Goal: Navigation & Orientation: Find specific page/section

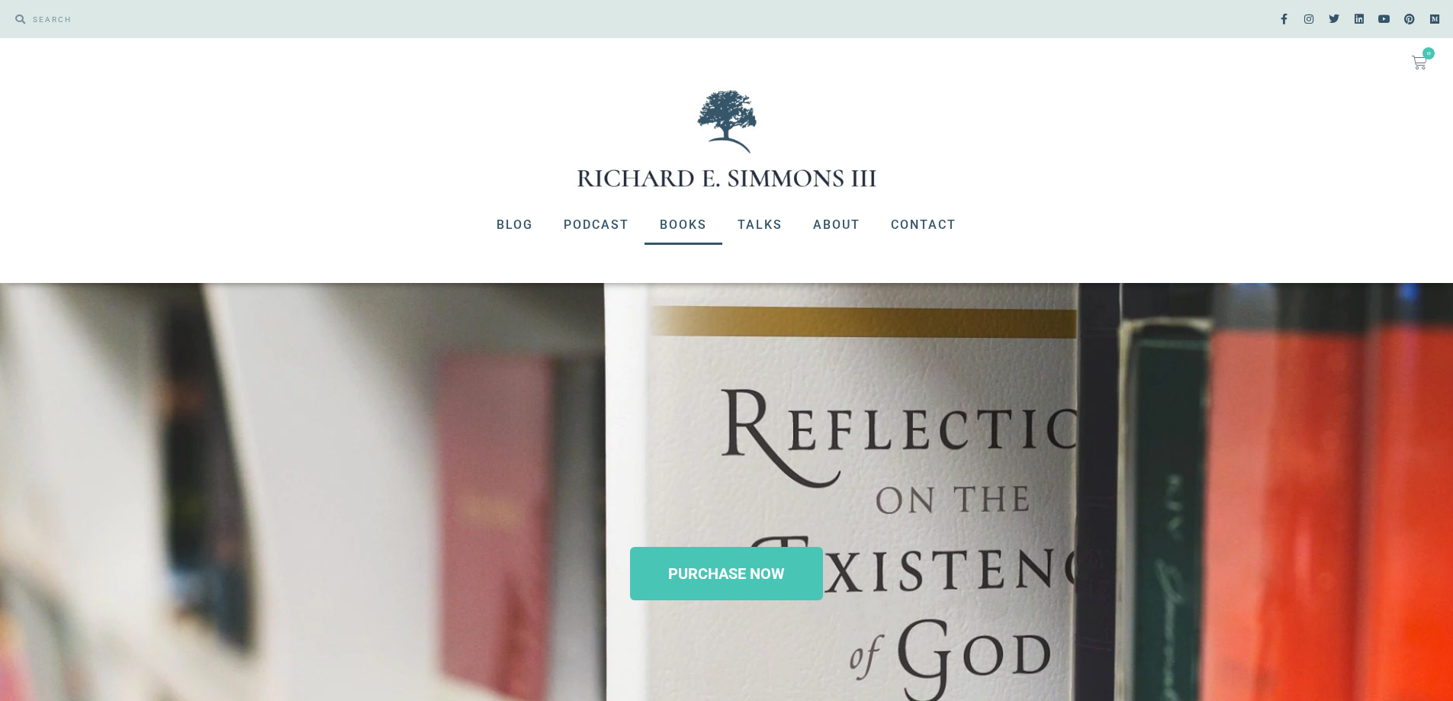
click at [696, 227] on link "Books" at bounding box center [684, 225] width 78 height 40
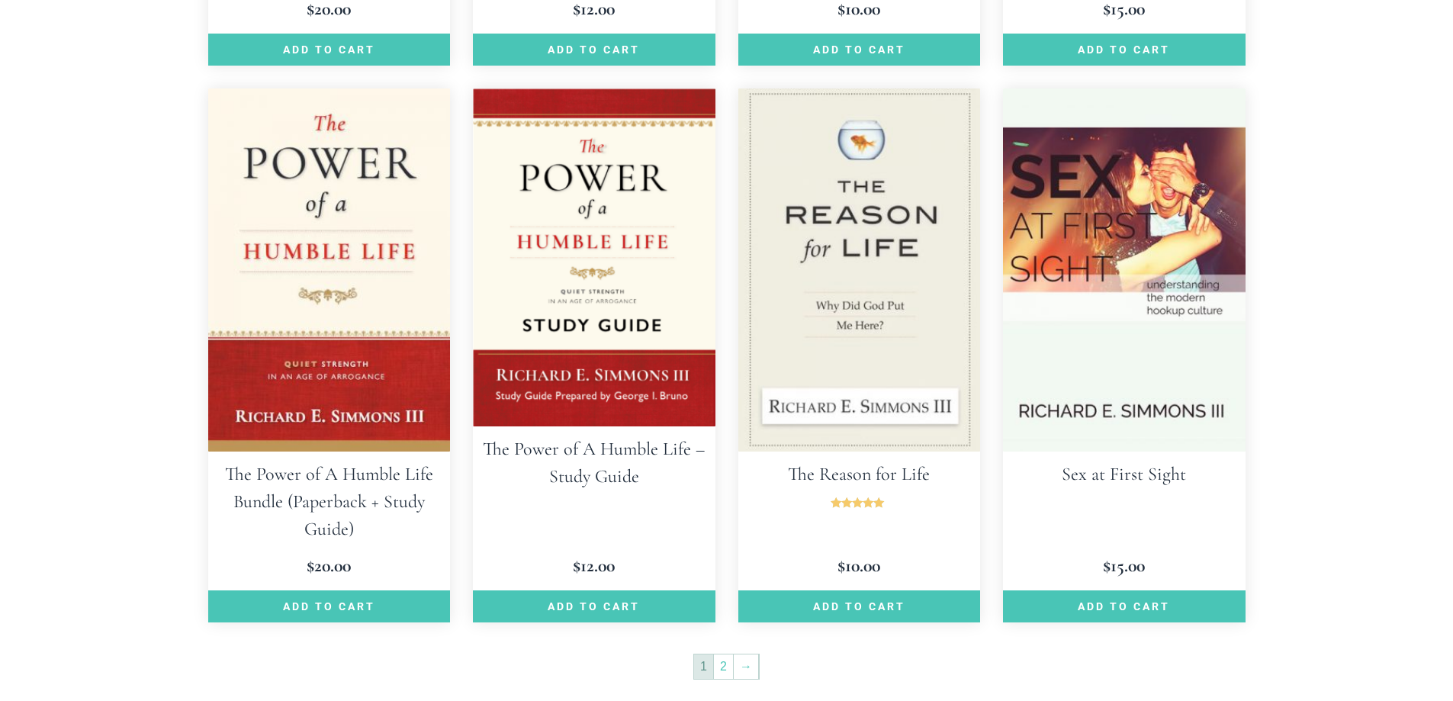
scroll to position [2060, 0]
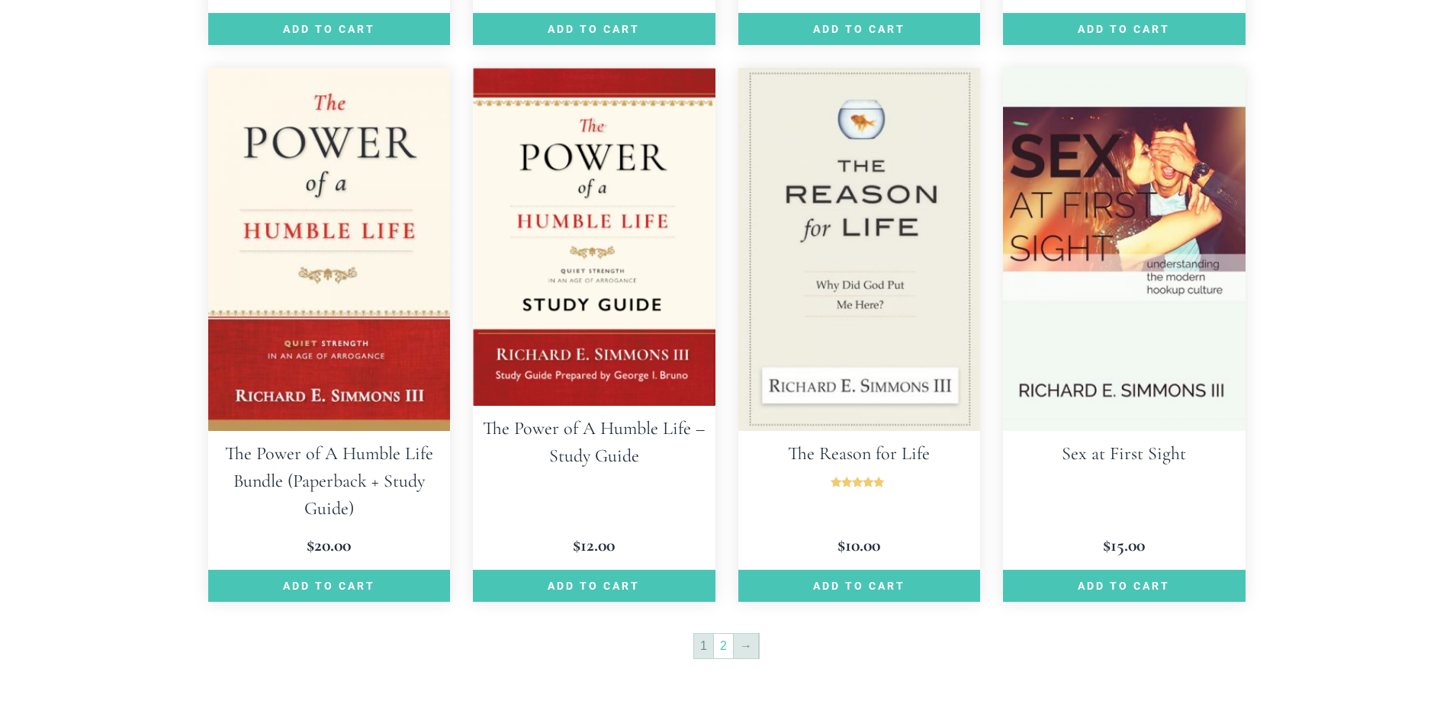
click at [748, 634] on link "→" at bounding box center [746, 646] width 24 height 24
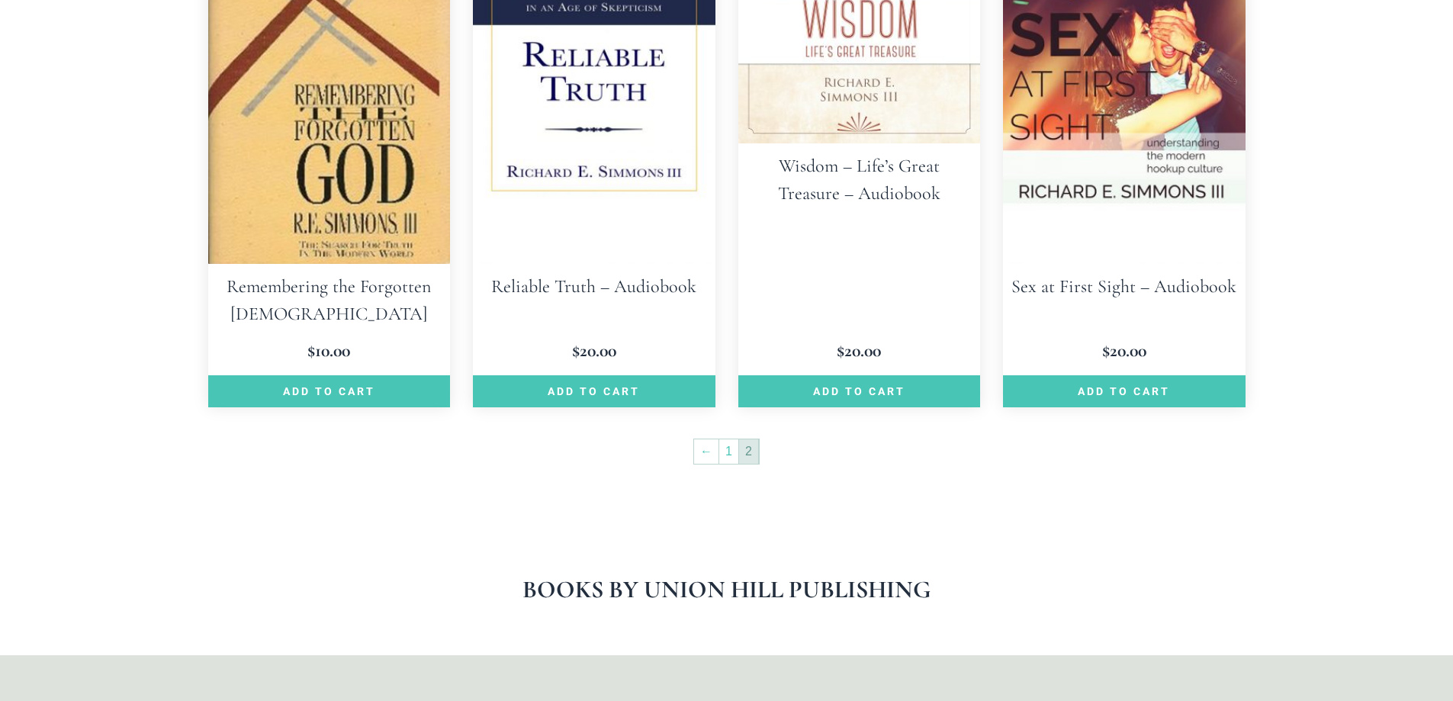
scroll to position [1068, 0]
